Goal: Task Accomplishment & Management: Use online tool/utility

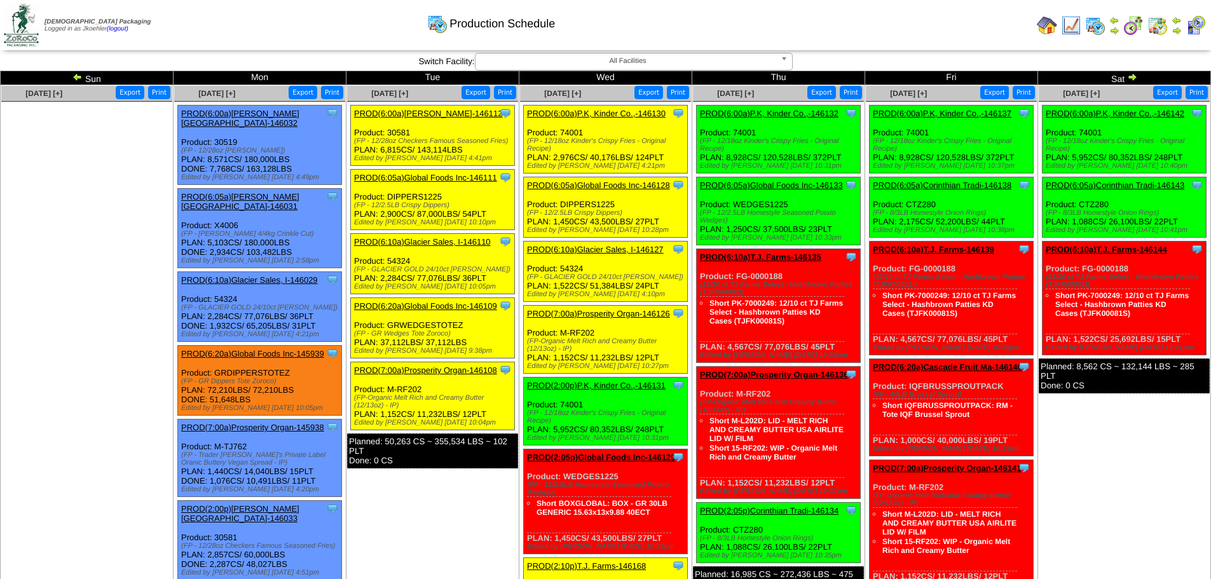
scroll to position [127, 0]
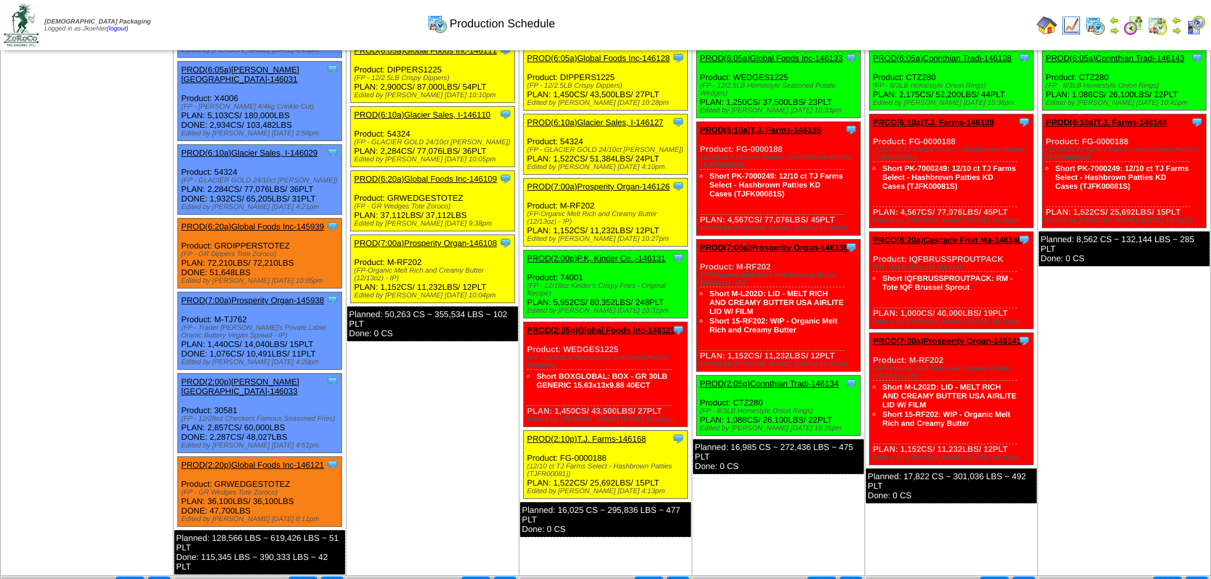
click at [250, 222] on link "PROD(6:20a)Global Foods Inc-145939" at bounding box center [252, 227] width 143 height 10
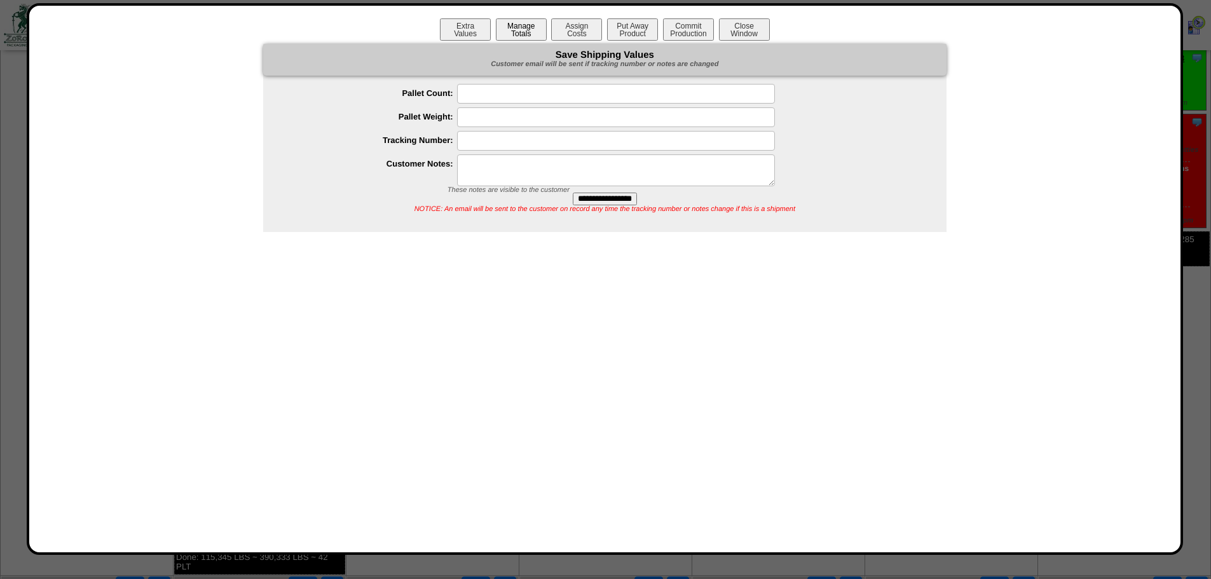
click at [512, 34] on button "Manage Totals" at bounding box center [521, 29] width 51 height 22
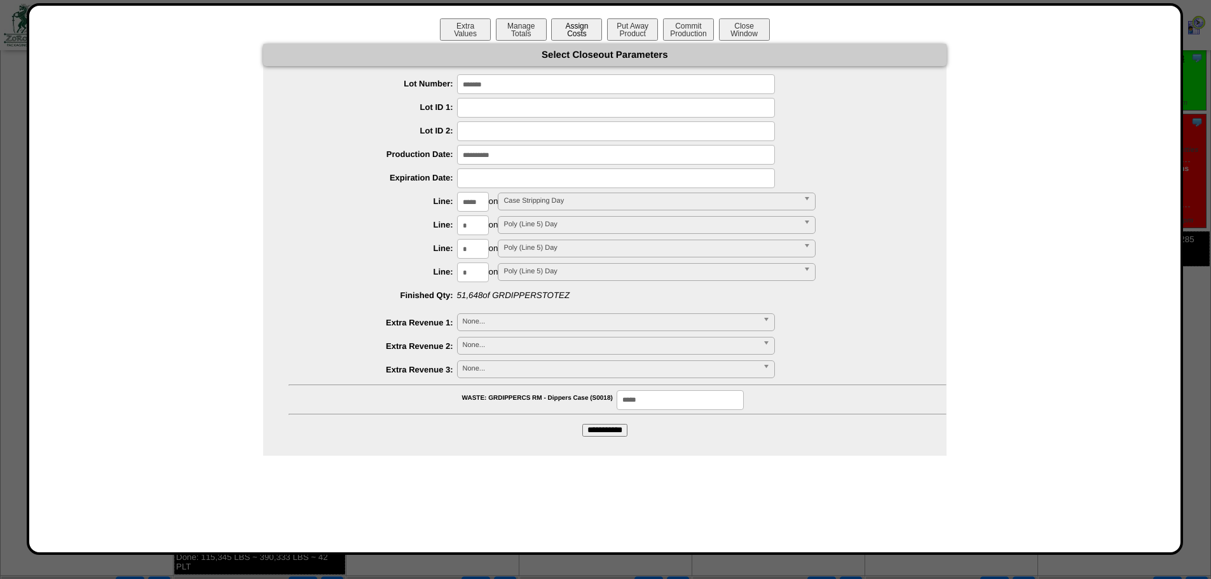
click at [573, 32] on button "Assign Costs" at bounding box center [576, 29] width 51 height 22
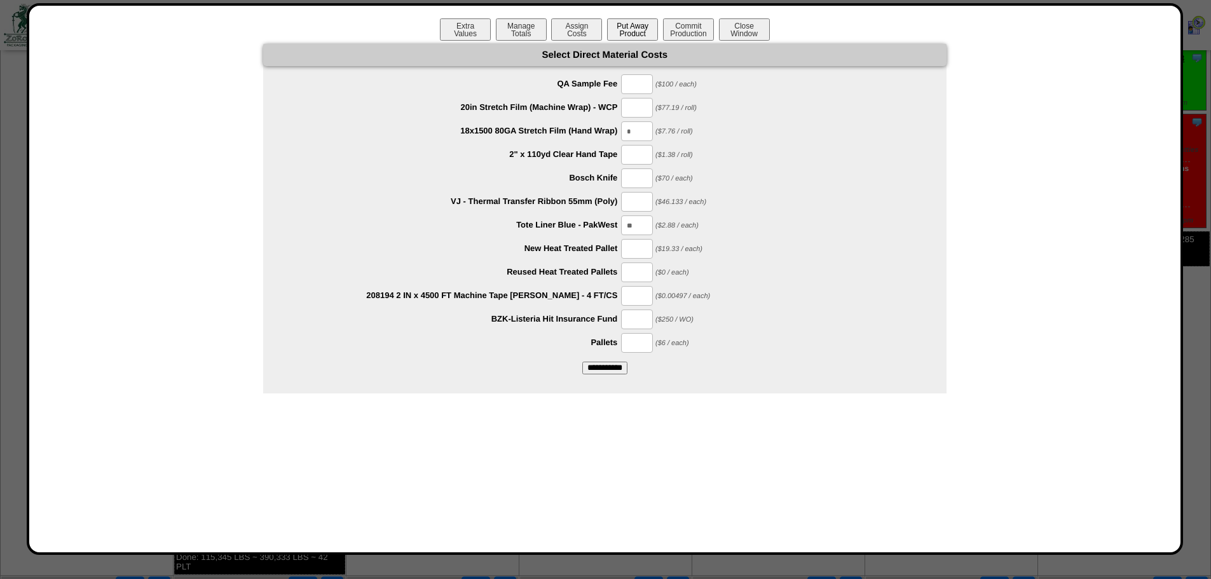
click at [633, 28] on button "Put Away Product" at bounding box center [632, 29] width 51 height 22
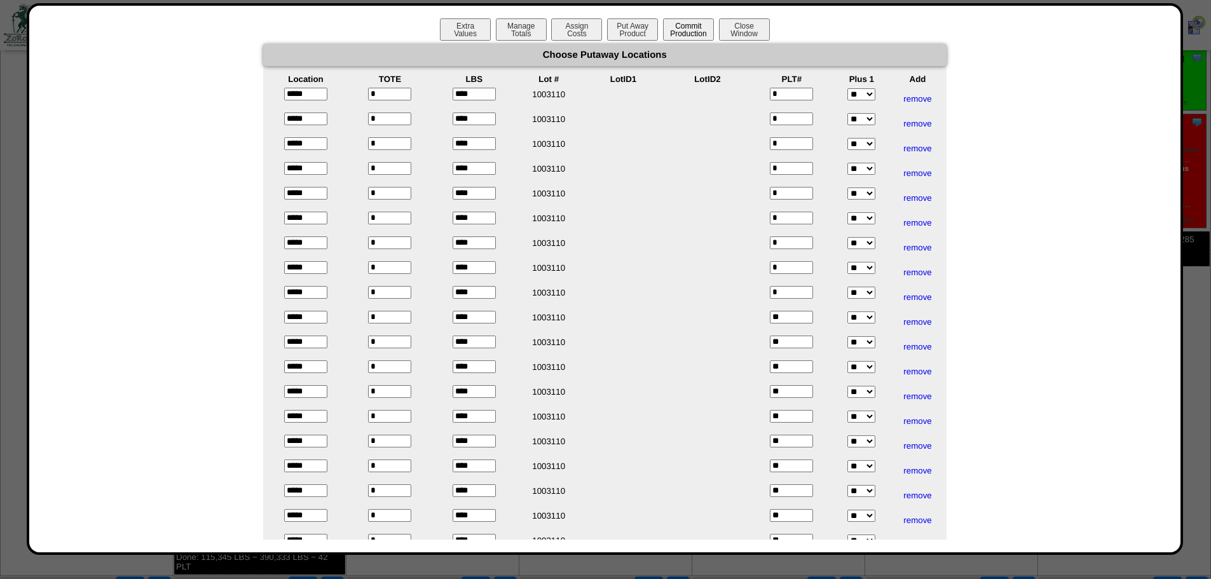
click at [687, 31] on button "Commit Production" at bounding box center [688, 29] width 51 height 22
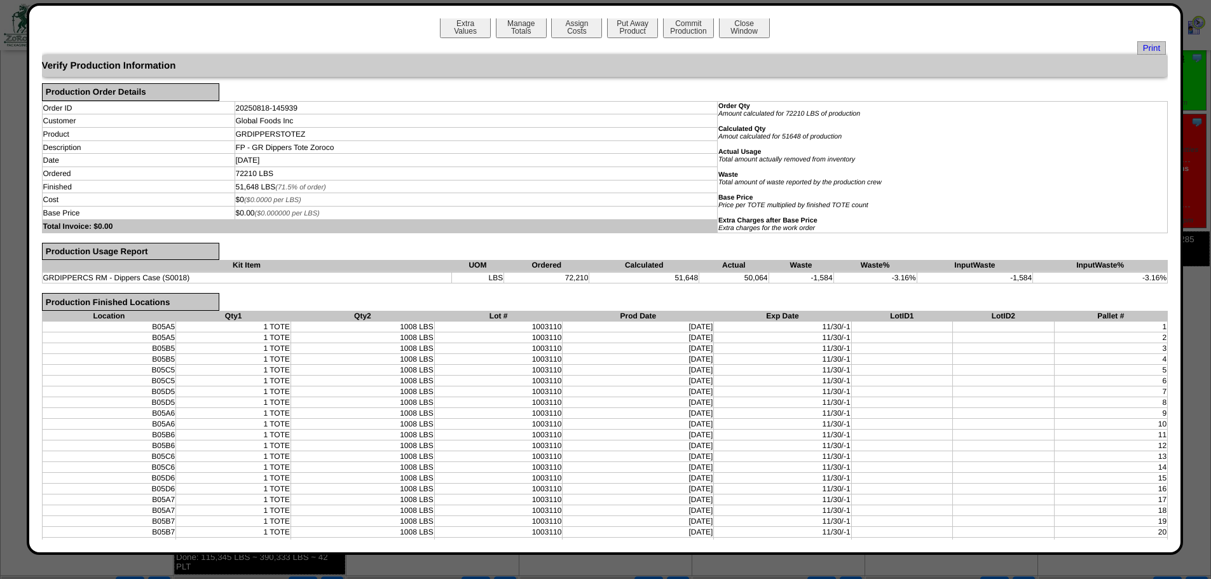
scroll to position [0, 0]
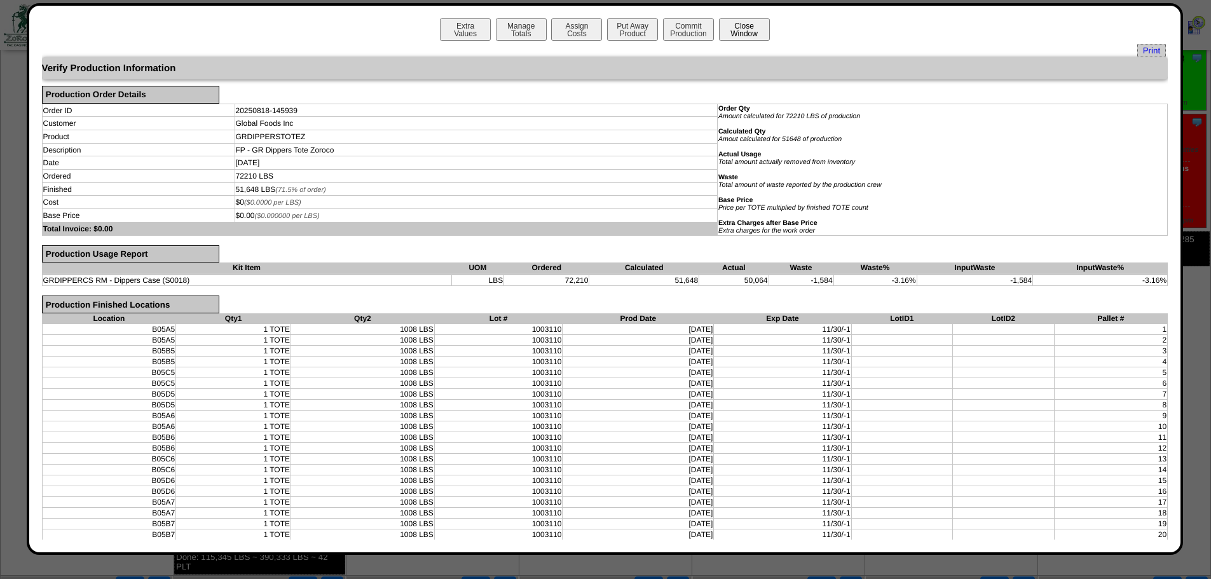
click at [746, 28] on button "Close Window" at bounding box center [744, 29] width 51 height 22
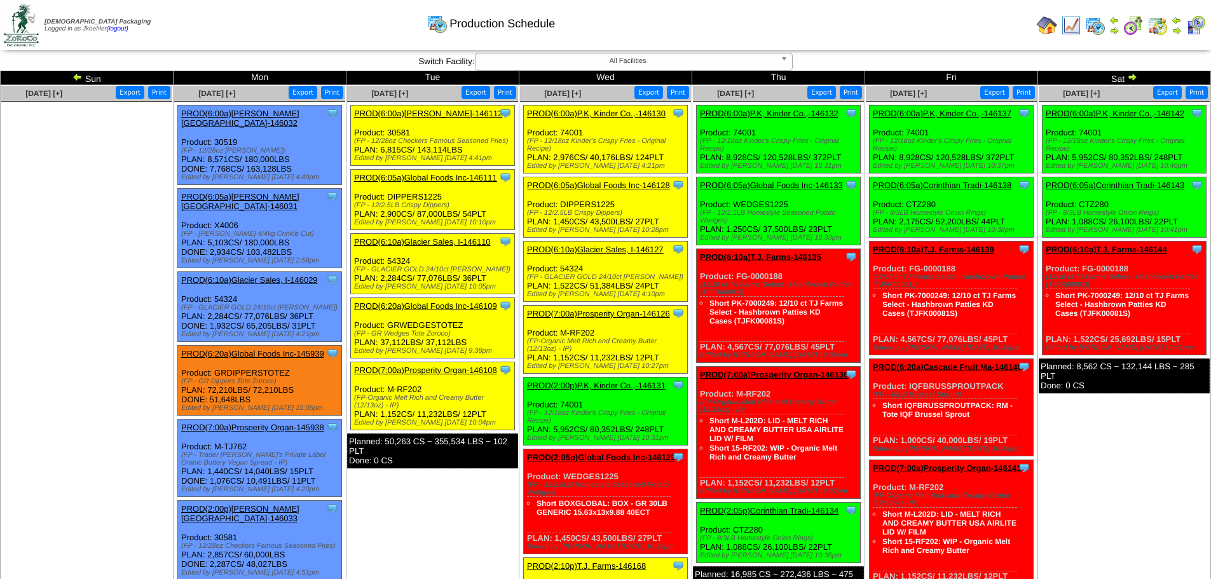
drag, startPoint x: 287, startPoint y: 355, endPoint x: 215, endPoint y: 355, distance: 72.5
click at [215, 355] on div "Clone Item PROD(6:20a)Global Foods Inc-145939 Global Foods Inc ScheduleID: 1459…" at bounding box center [260, 381] width 164 height 70
